Goal: Information Seeking & Learning: Learn about a topic

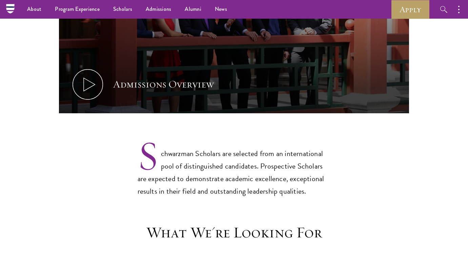
scroll to position [362, 0]
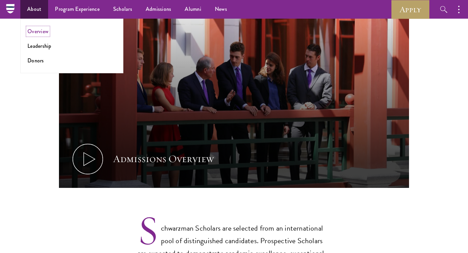
click at [42, 32] on link "Overview" at bounding box center [37, 31] width 21 height 8
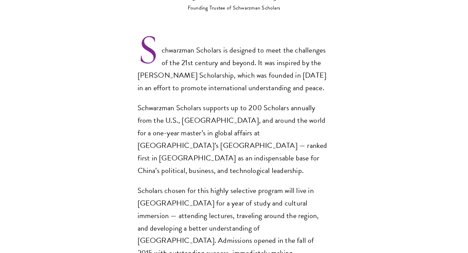
scroll to position [477, 0]
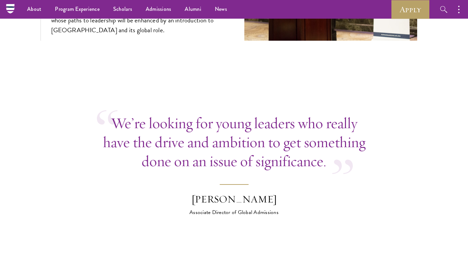
scroll to position [2501, 0]
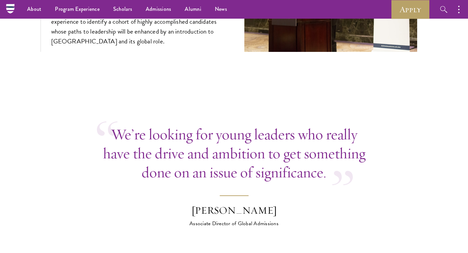
click at [213, 145] on p "We’re looking for young leaders who really have the drive and ambition to get s…" at bounding box center [234, 153] width 275 height 57
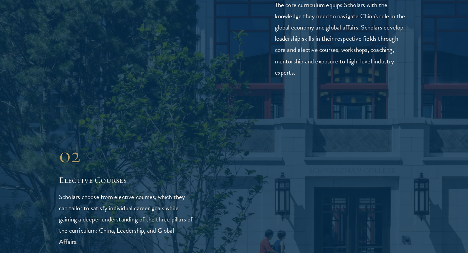
scroll to position [1113, 0]
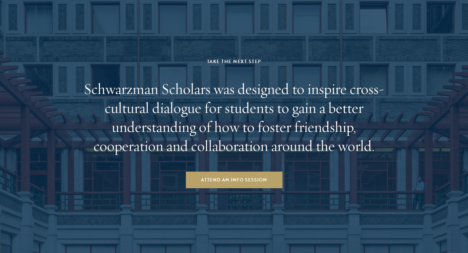
scroll to position [1362, 0]
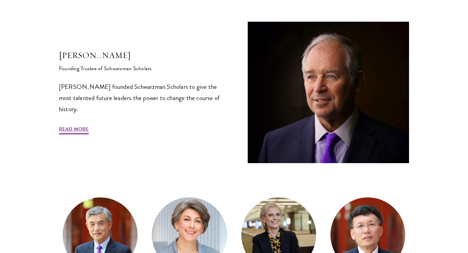
scroll to position [228, 0]
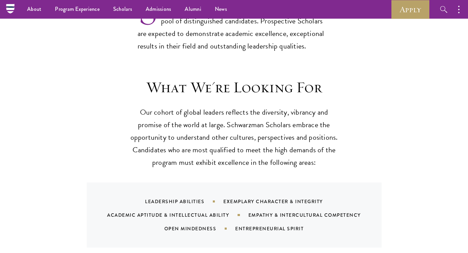
scroll to position [581, 0]
